Goal: Task Accomplishment & Management: Manage account settings

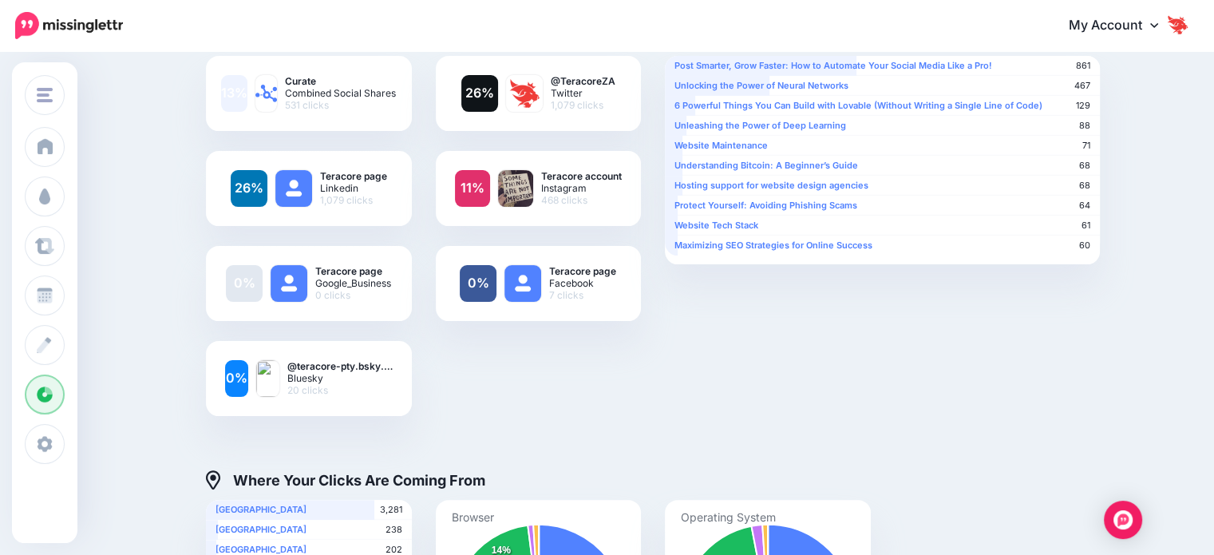
scroll to position [309, 0]
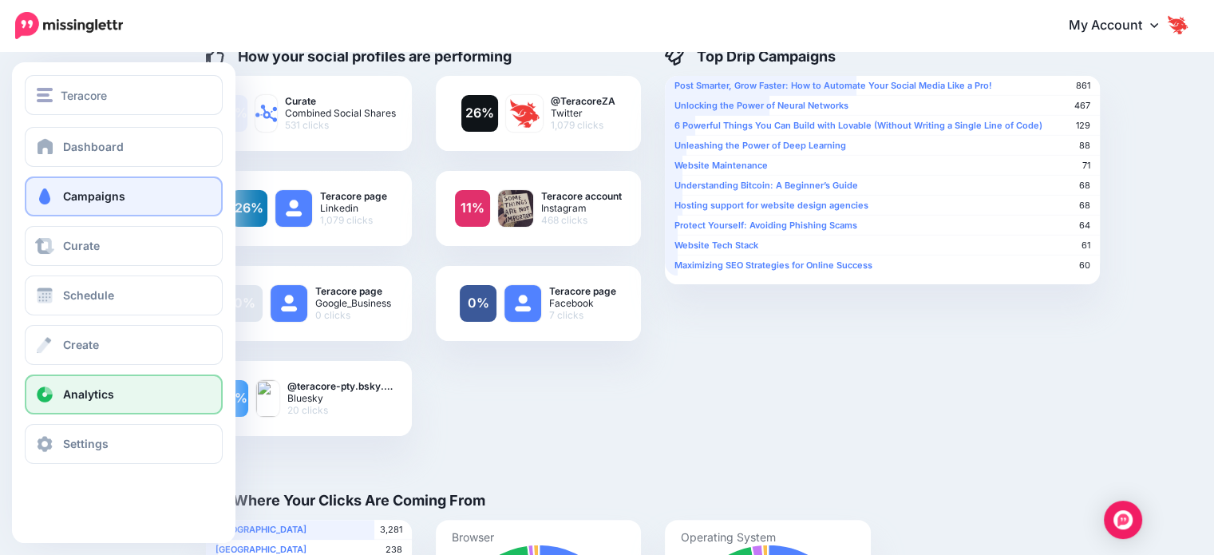
click at [93, 205] on link "Campaigns" at bounding box center [124, 196] width 198 height 40
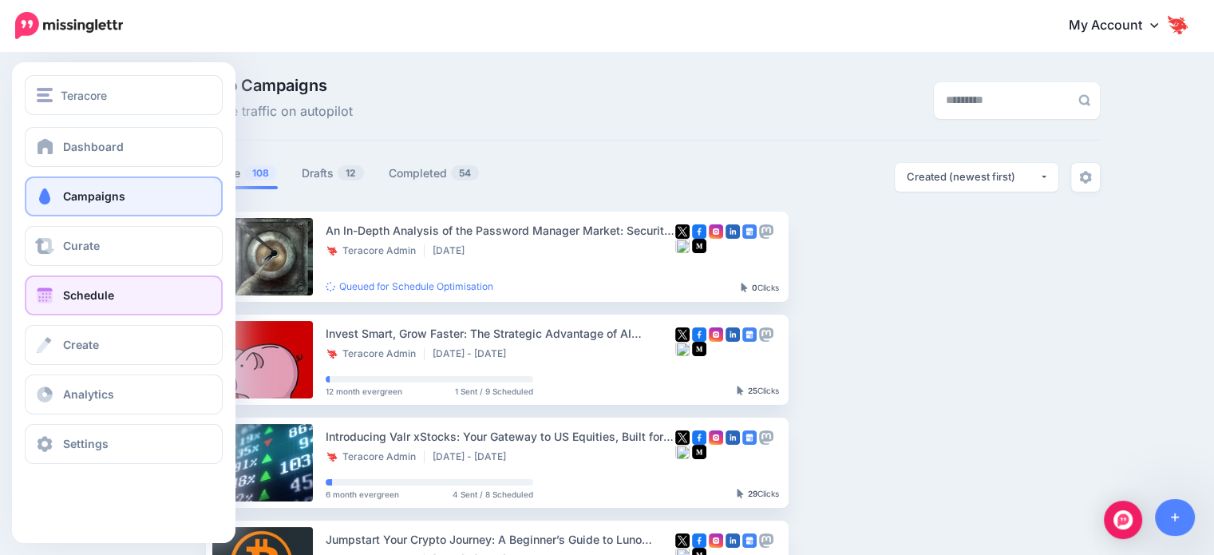
click at [117, 298] on link "Schedule" at bounding box center [124, 295] width 198 height 40
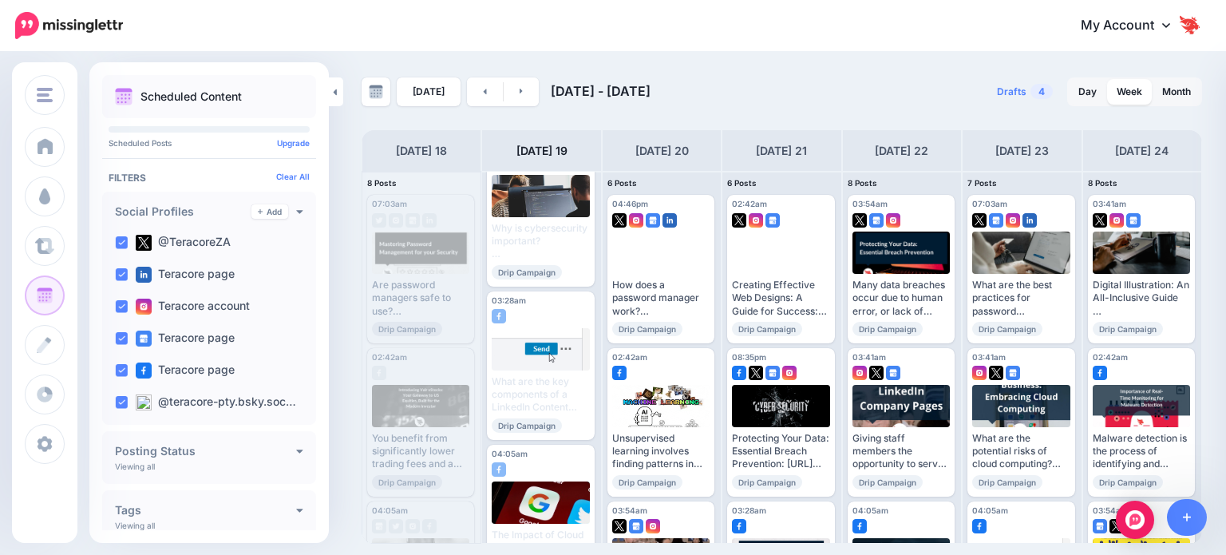
scroll to position [239, 0]
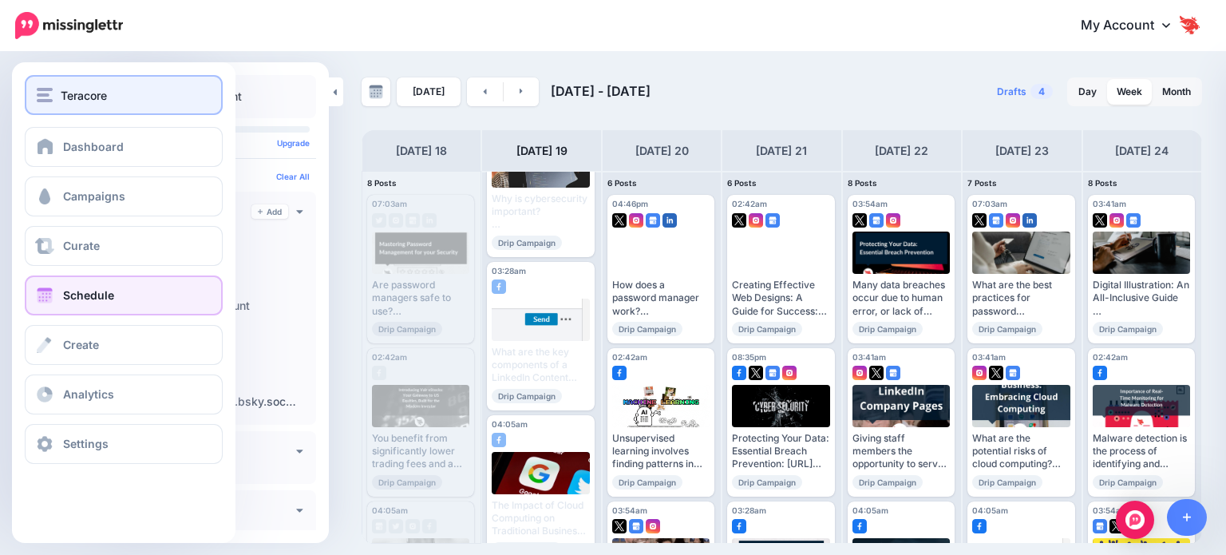
click at [105, 95] on span "Teracore" at bounding box center [84, 95] width 46 height 18
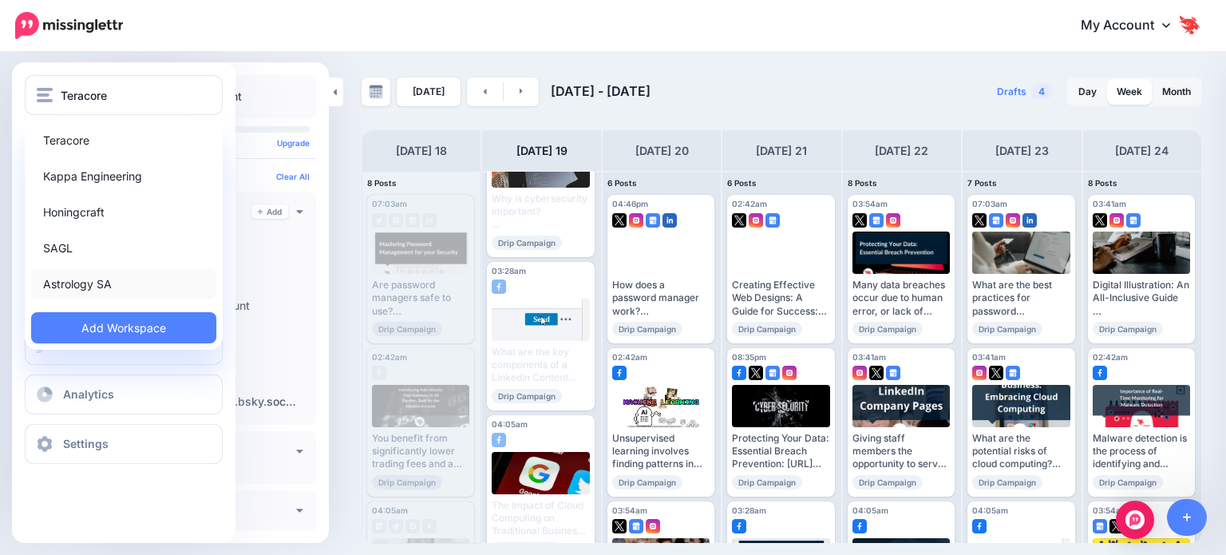
click at [135, 271] on link "Astrology SA" at bounding box center [123, 283] width 185 height 31
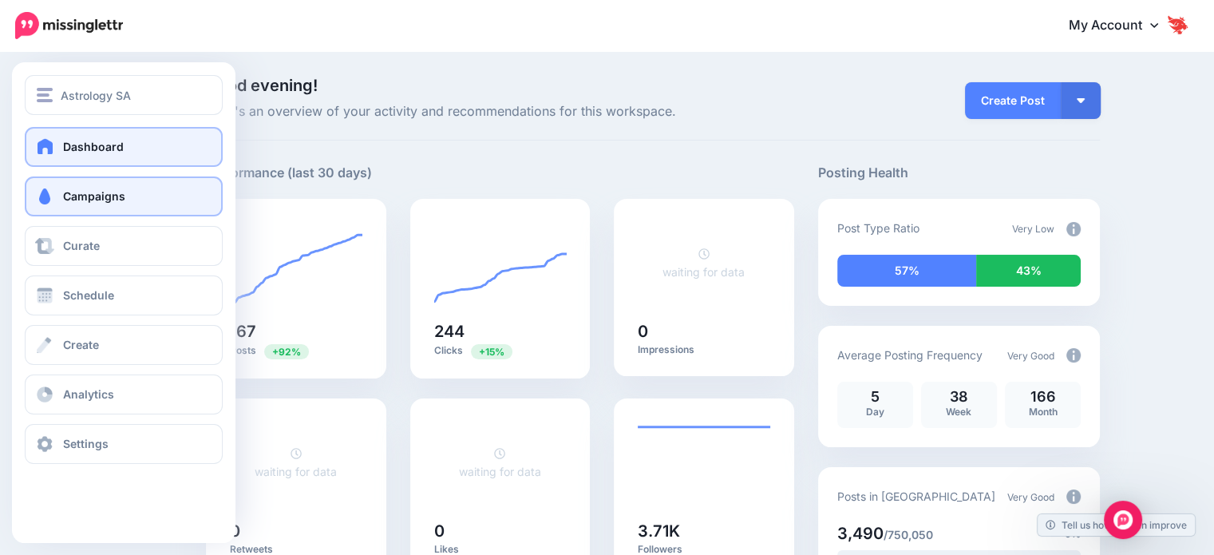
click at [89, 204] on link "Campaigns" at bounding box center [124, 196] width 198 height 40
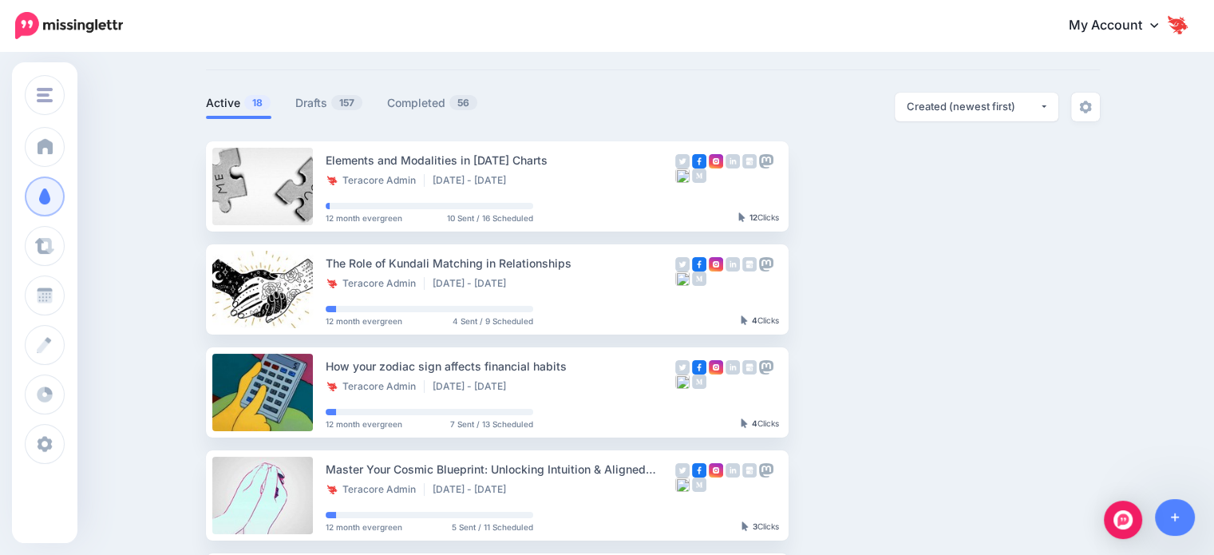
scroll to position [80, 0]
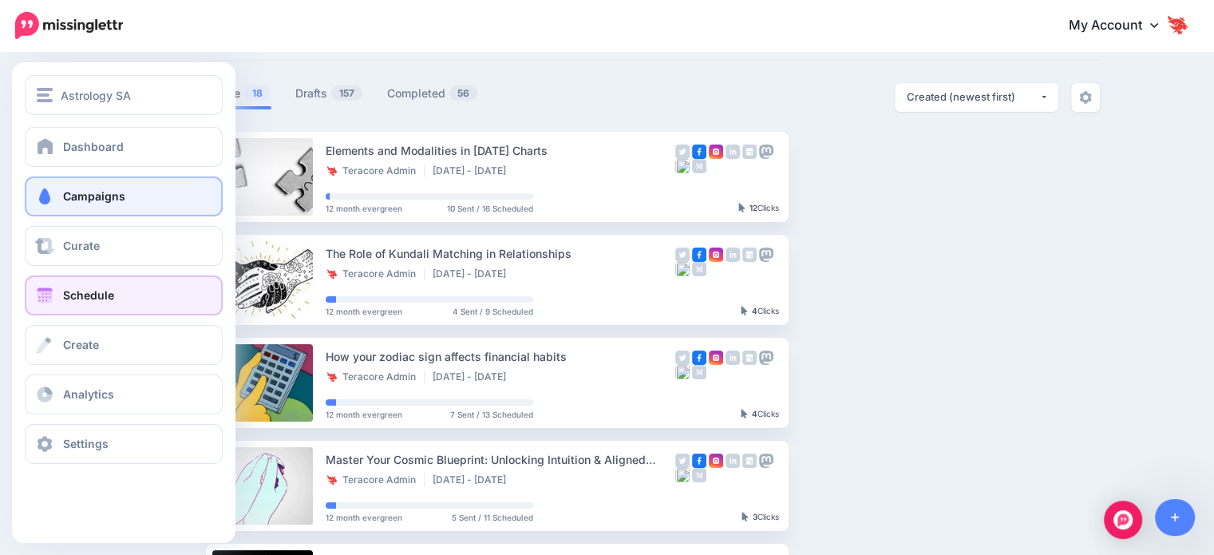
click at [123, 295] on link "Schedule" at bounding box center [124, 295] width 198 height 40
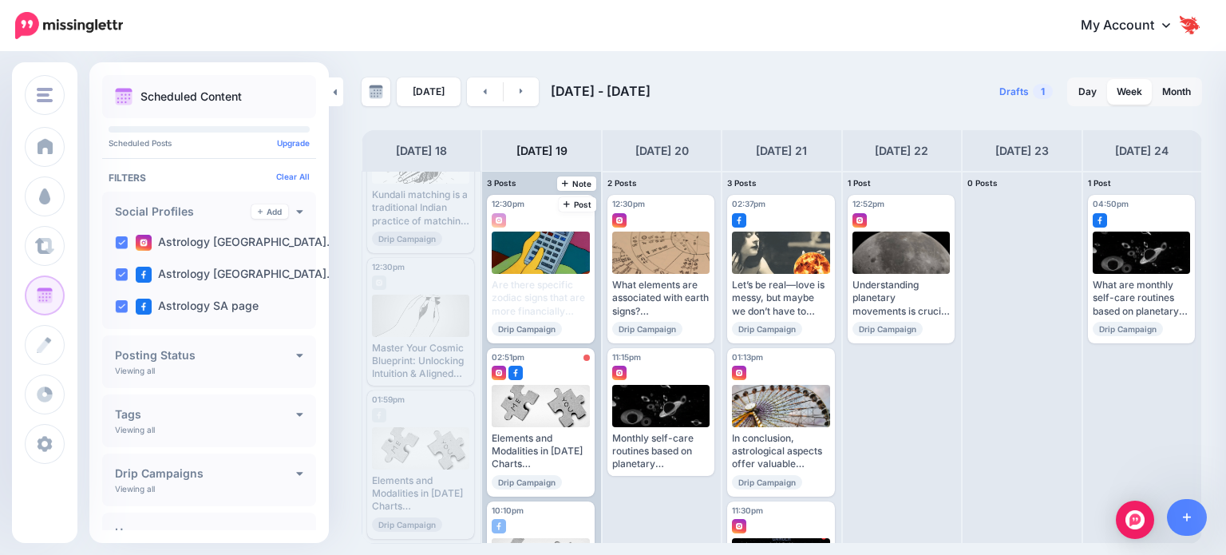
scroll to position [160, 0]
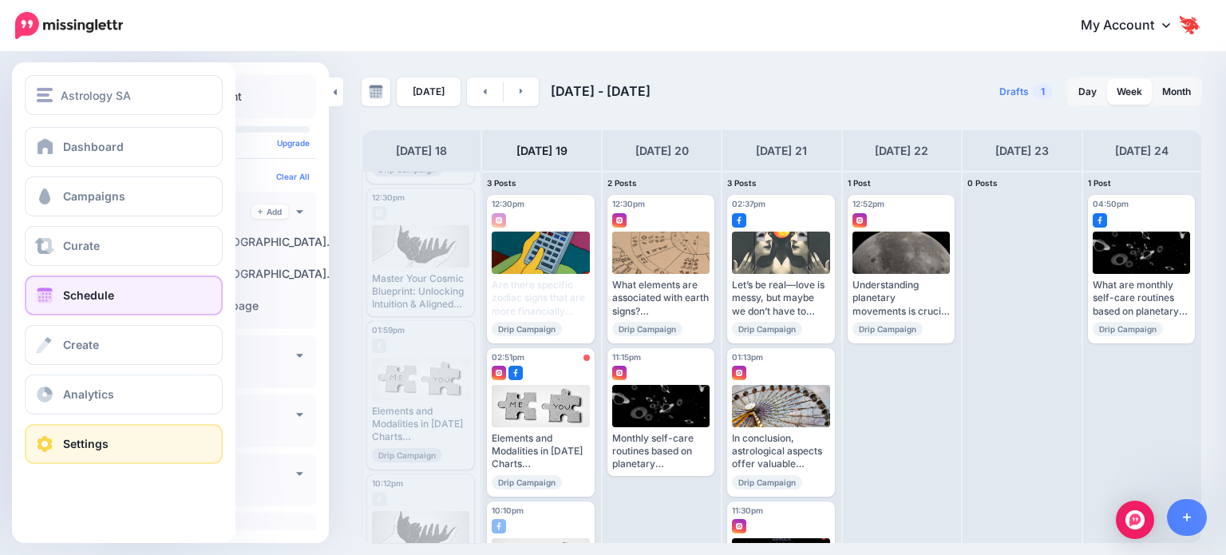
click at [96, 438] on span "Settings" at bounding box center [85, 444] width 45 height 14
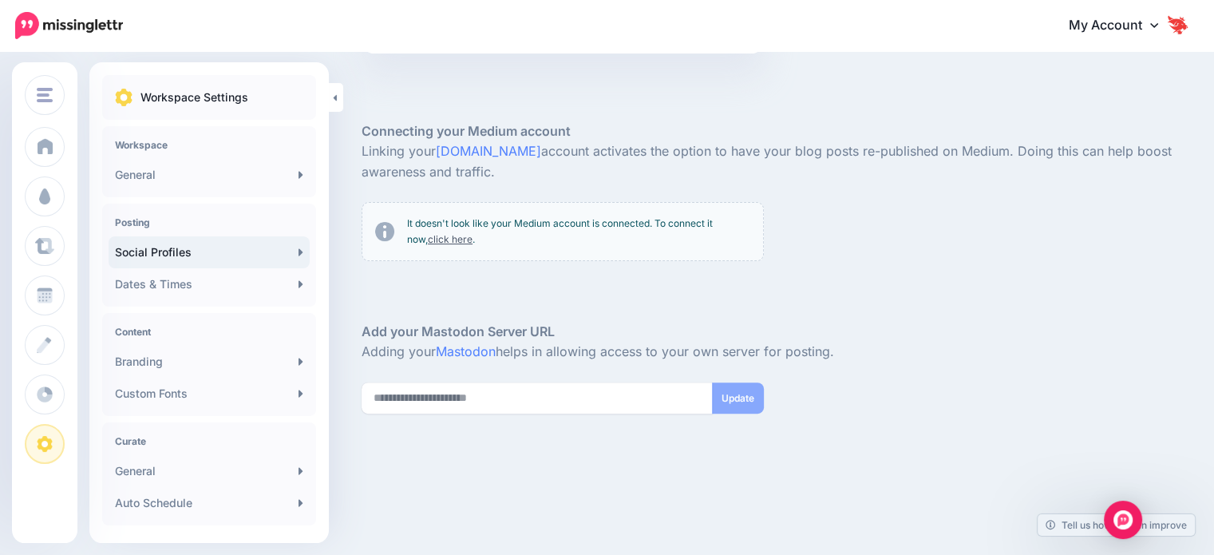
scroll to position [483, 0]
